Goal: Task Accomplishment & Management: Manage account settings

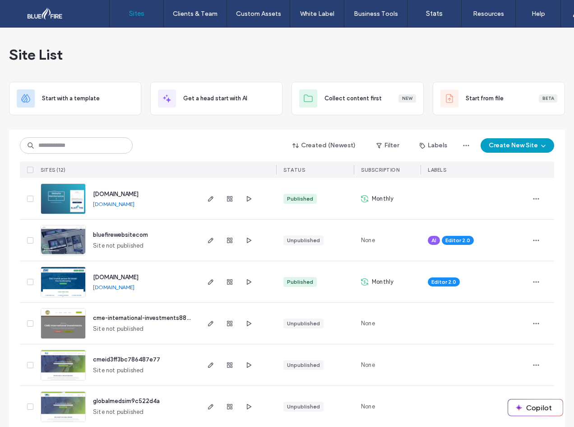
click at [56, 197] on img at bounding box center [63, 214] width 44 height 61
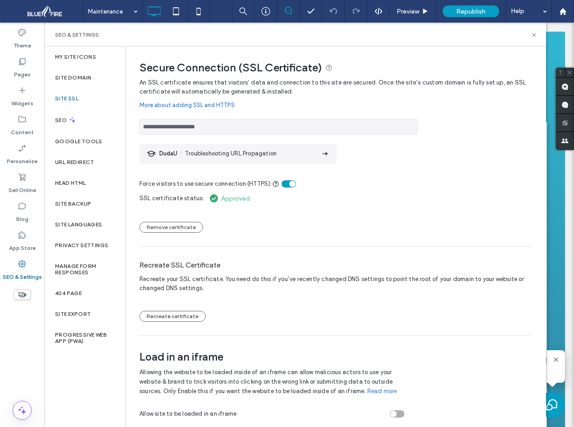
click at [263, 155] on span "Troubleshooting URL Propagation" at bounding box center [231, 153] width 92 height 9
click at [183, 318] on button "Recreate certificate" at bounding box center [173, 316] width 66 height 11
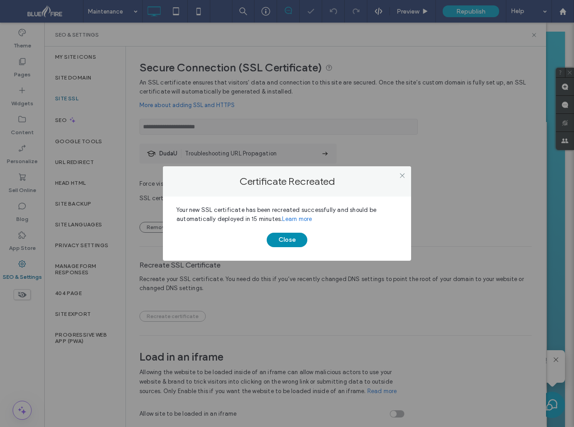
click at [291, 239] on button "Close" at bounding box center [287, 240] width 41 height 14
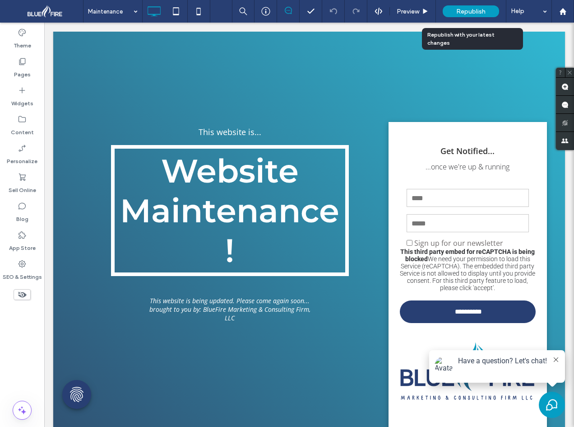
click at [474, 12] on span "Republish" at bounding box center [471, 12] width 29 height 8
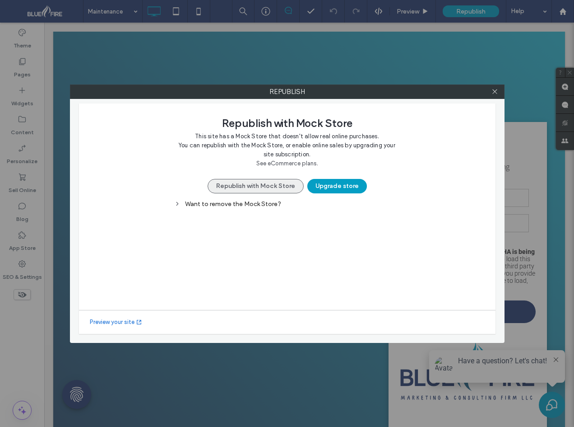
click at [274, 186] on button "Republish with Mock Store" at bounding box center [256, 186] width 96 height 14
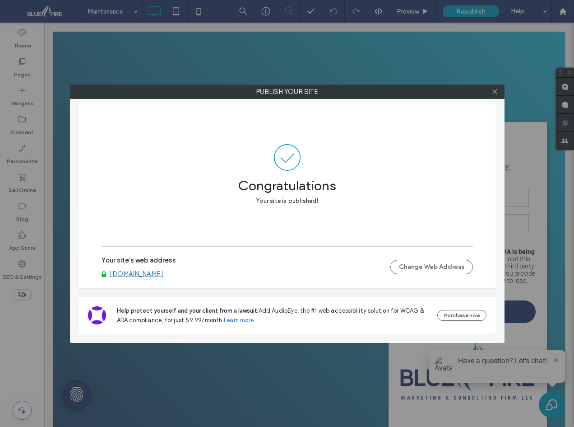
click at [148, 272] on link "www.bluefirewebsite.com" at bounding box center [137, 274] width 54 height 8
click at [500, 91] on div at bounding box center [496, 92] width 14 height 14
click at [497, 91] on icon at bounding box center [495, 91] width 7 height 7
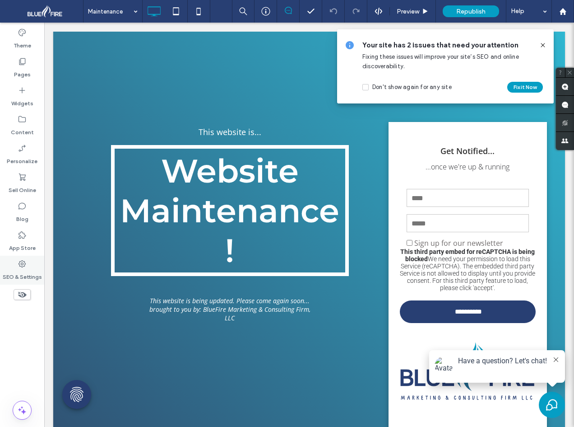
click at [25, 269] on label "SEO & Settings" at bounding box center [22, 274] width 39 height 13
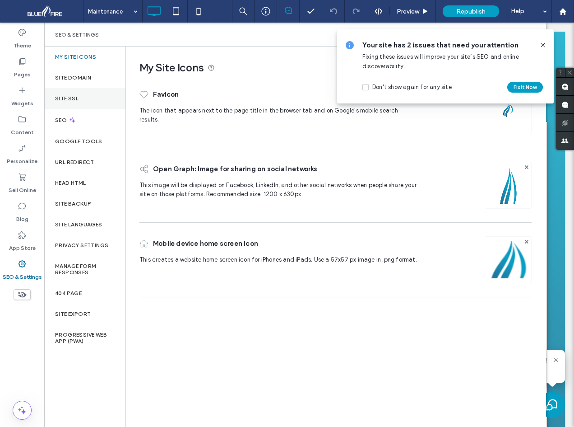
drag, startPoint x: 84, startPoint y: 95, endPoint x: 82, endPoint y: 100, distance: 4.9
click at [82, 100] on div "Site SSL" at bounding box center [84, 98] width 81 height 21
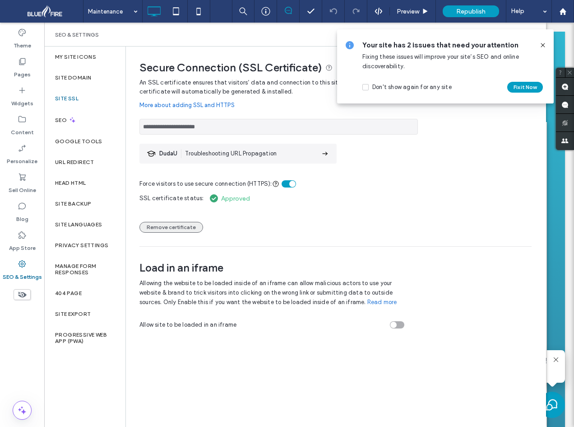
click at [192, 229] on button "Remove certificate" at bounding box center [172, 227] width 64 height 11
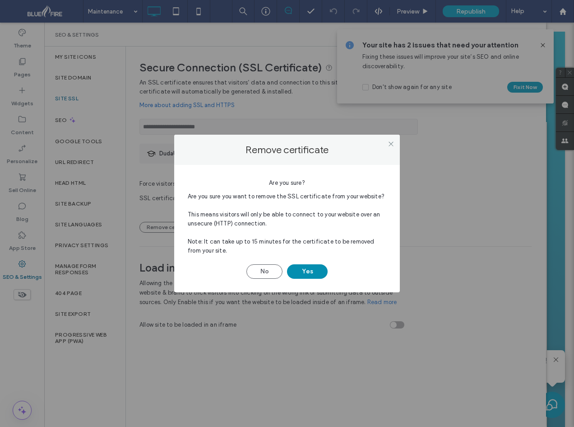
click at [303, 270] on button "Yes" at bounding box center [307, 271] width 41 height 14
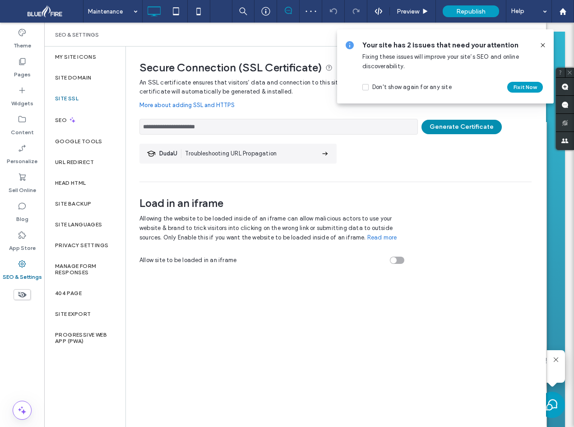
click at [459, 127] on button "Generate Certificate" at bounding box center [462, 127] width 80 height 14
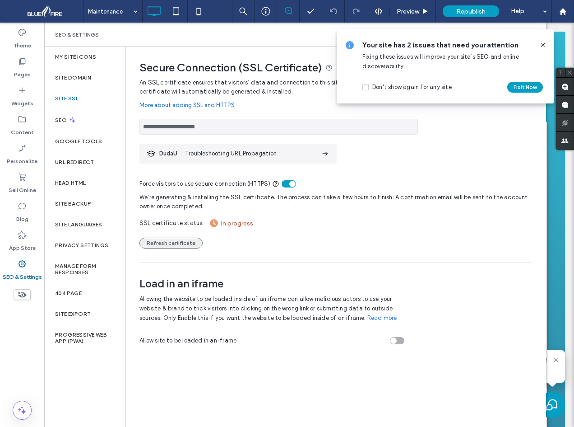
click at [174, 243] on button "Refresh certificate" at bounding box center [171, 243] width 63 height 11
click at [173, 244] on button "Refresh certificate" at bounding box center [171, 243] width 63 height 11
click at [566, 10] on icon at bounding box center [564, 12] width 8 height 8
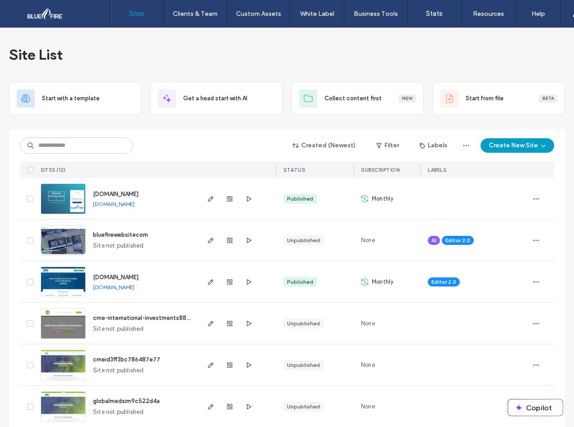
click at [47, 3] on div "Sites Clients & Team Client Management Client Billing Team Permissions Custom A…" at bounding box center [287, 14] width 574 height 28
click at [52, 9] on div at bounding box center [58, 13] width 103 height 14
